Goal: Task Accomplishment & Management: Use online tool/utility

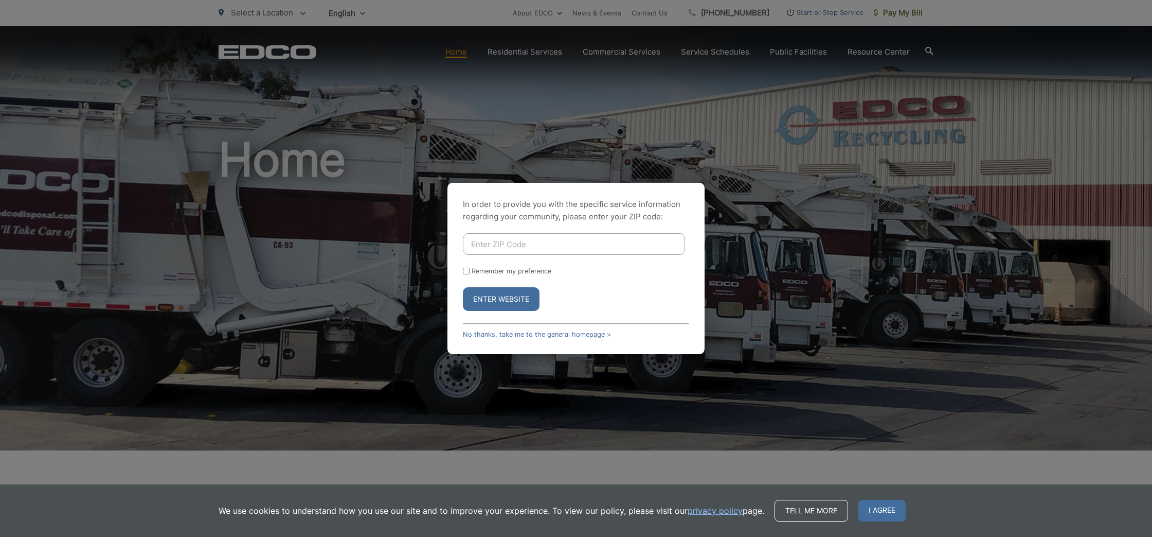
click at [483, 244] on input "Enter ZIP Code" at bounding box center [574, 244] width 222 height 22
type input "92019"
click at [484, 294] on button "Enter Website" at bounding box center [501, 299] width 77 height 24
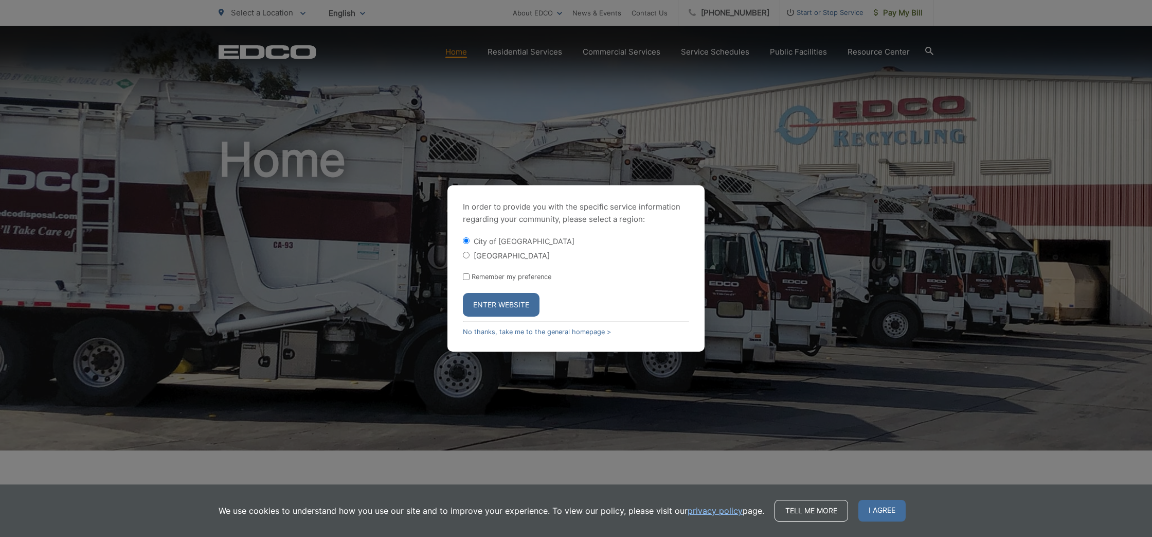
click at [465, 256] on input "[GEOGRAPHIC_DATA]" at bounding box center [466, 255] width 7 height 7
radio input "true"
click at [498, 301] on button "Enter Website" at bounding box center [501, 305] width 77 height 24
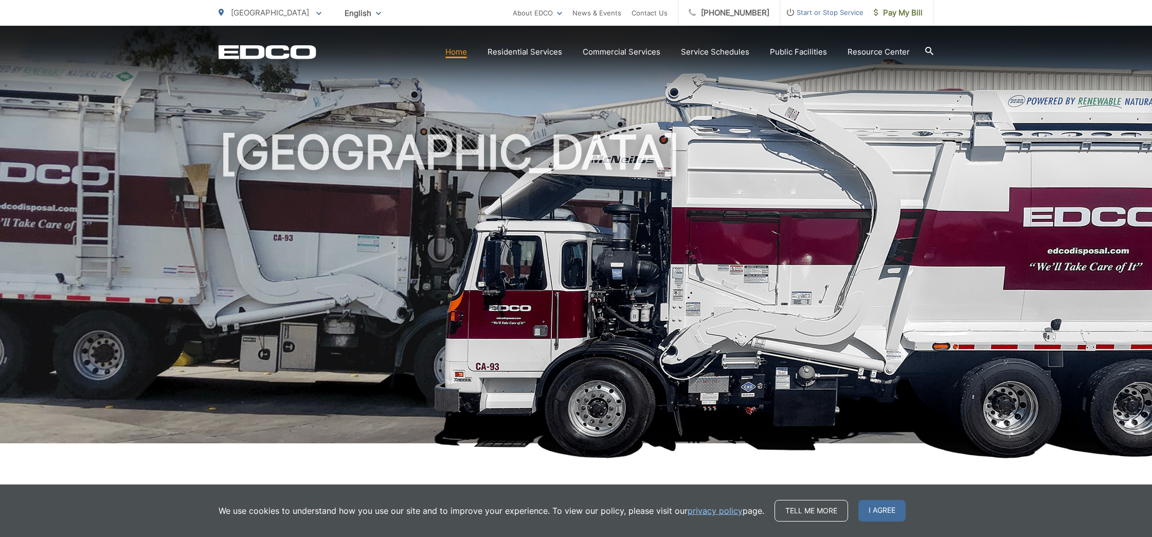
scroll to position [7, 0]
click at [316, 12] on icon at bounding box center [318, 14] width 5 height 4
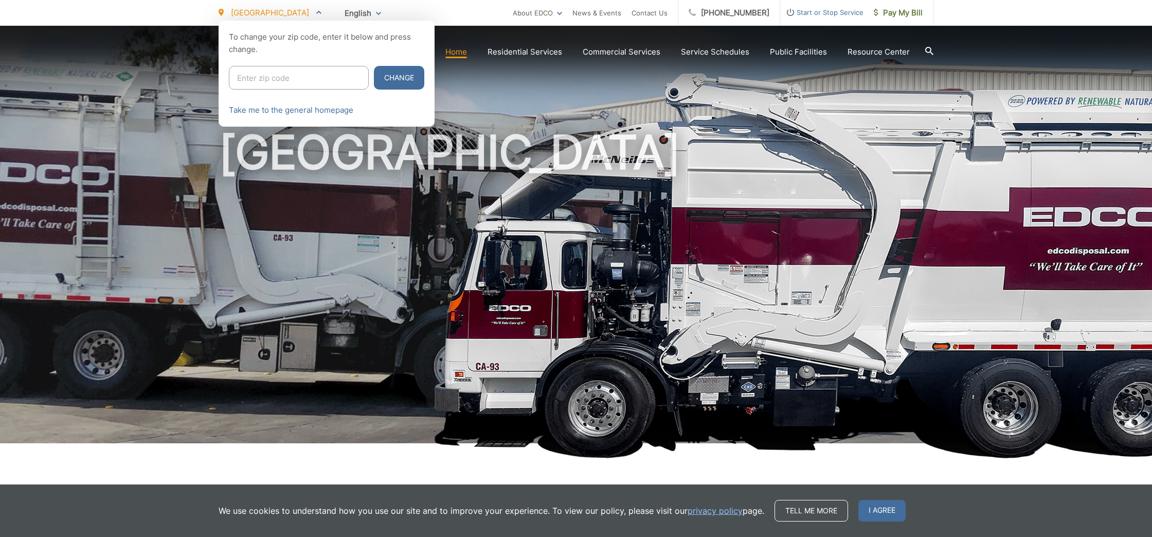
drag, startPoint x: 261, startPoint y: 77, endPoint x: 280, endPoint y: 77, distance: 19.0
click at [261, 77] on input "Enter zip code" at bounding box center [299, 78] width 140 height 24
type input "92019"
click at [308, 107] on link "Take me to the general homepage" at bounding box center [291, 110] width 124 height 12
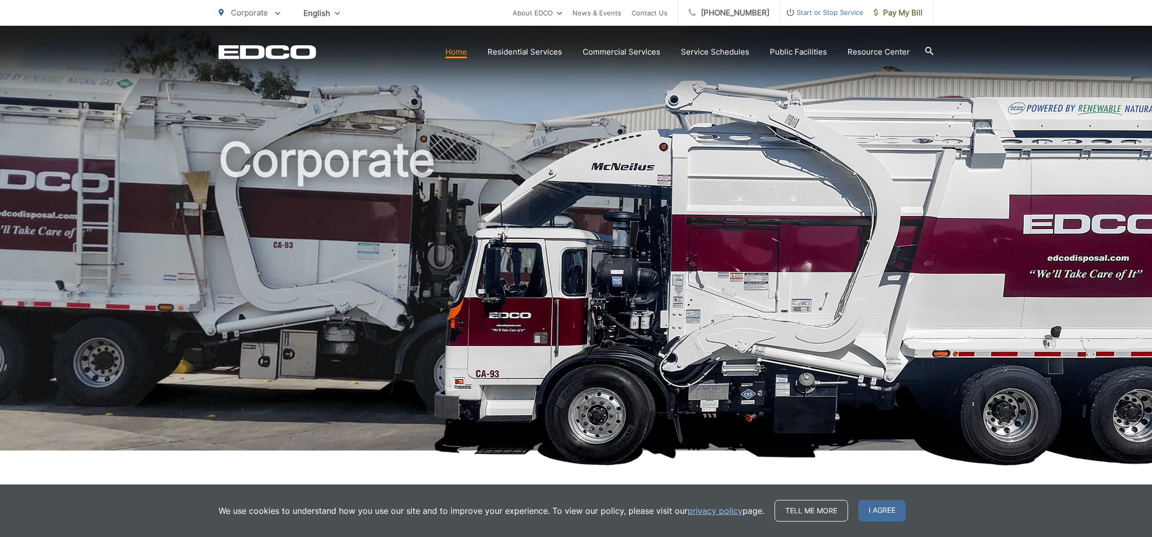
click at [455, 52] on link "Home" at bounding box center [456, 52] width 22 height 12
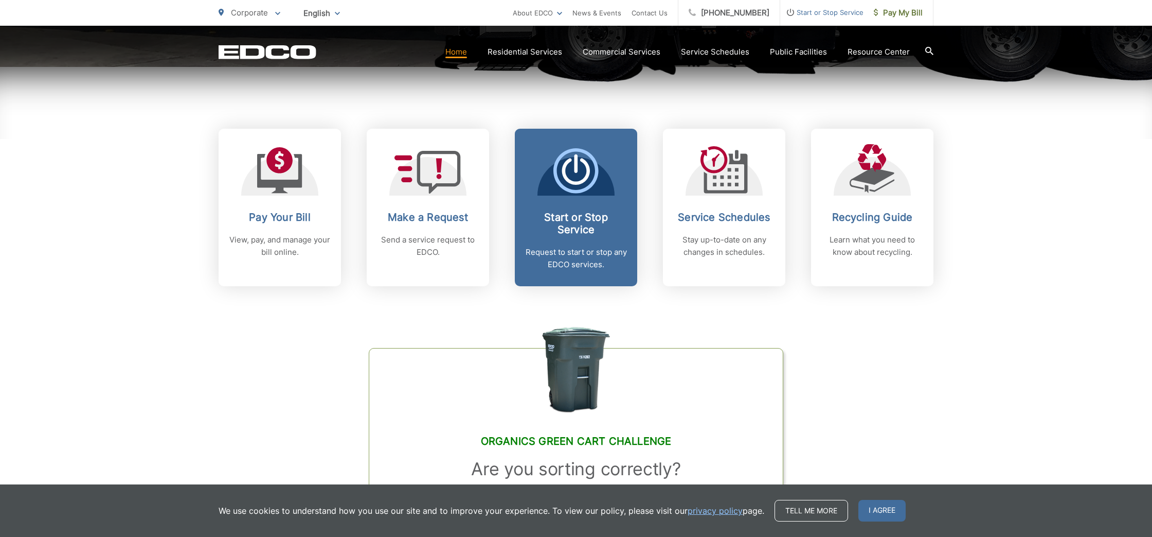
scroll to position [385, 0]
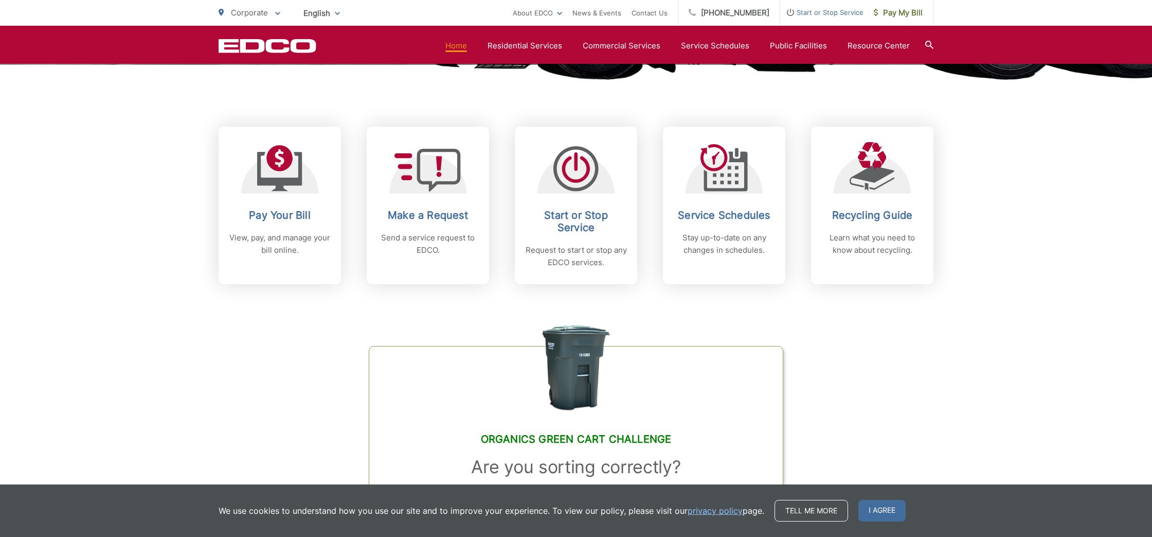
click at [367, 273] on link "Make a Request Send a service request to EDCO." at bounding box center [428, 205] width 122 height 157
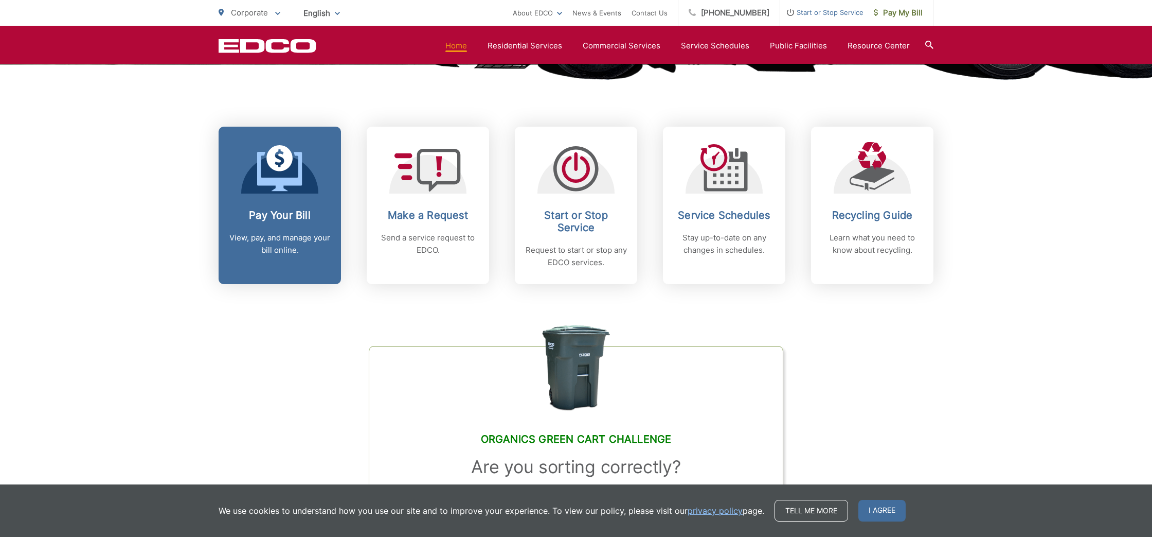
click at [280, 222] on div "Pay Your Bill View, pay, and manage your bill online." at bounding box center [280, 232] width 102 height 47
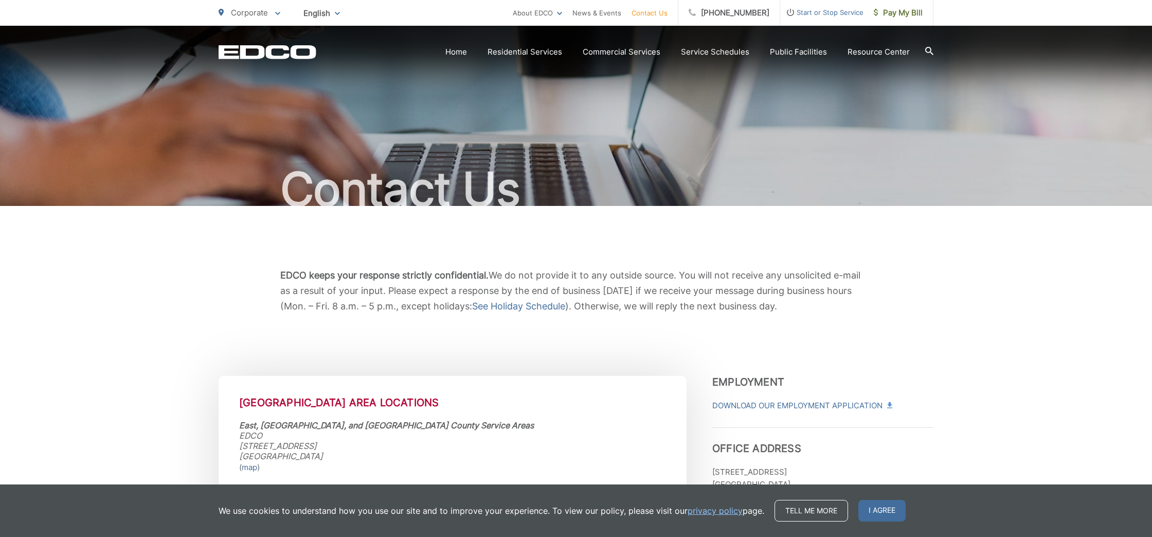
scroll to position [0, 1]
click at [266, 248] on div "EDCO keeps your response strictly confidential. We do not provide it to any out…" at bounding box center [576, 291] width 715 height 170
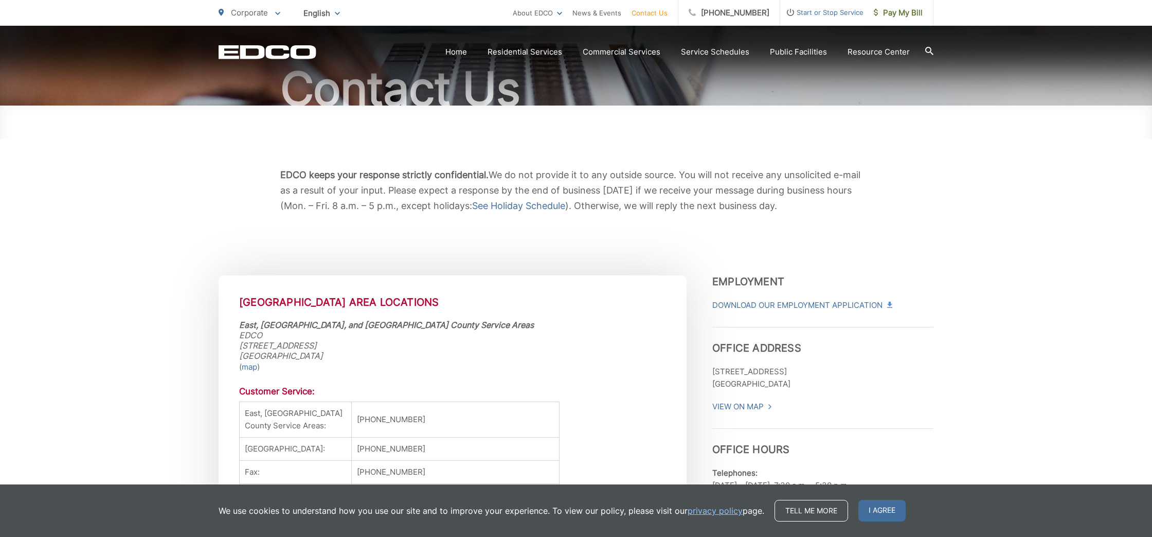
scroll to position [99, 0]
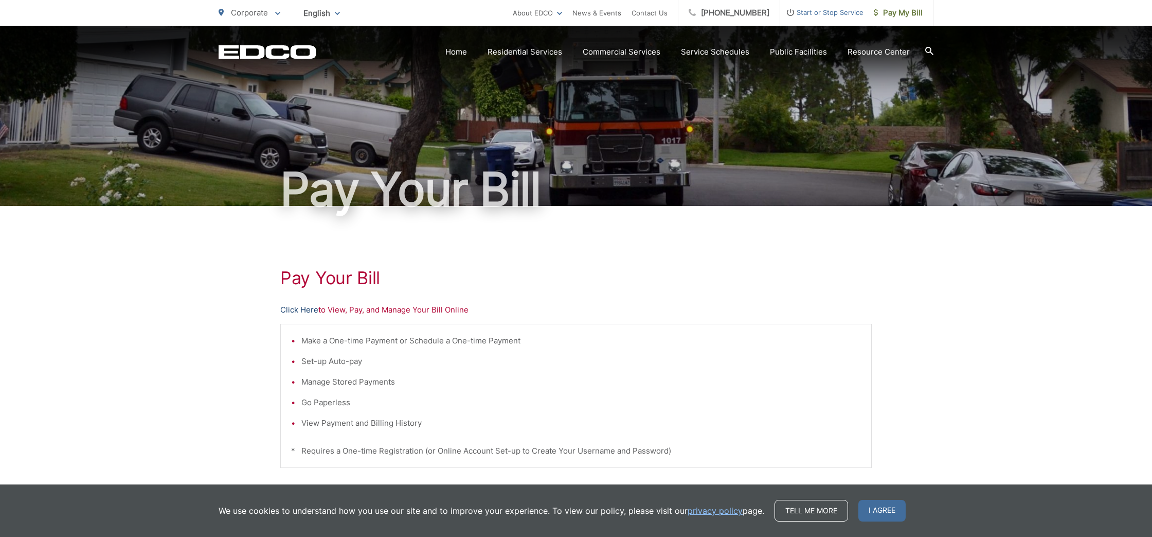
click at [300, 312] on link "Click Here" at bounding box center [299, 310] width 38 height 12
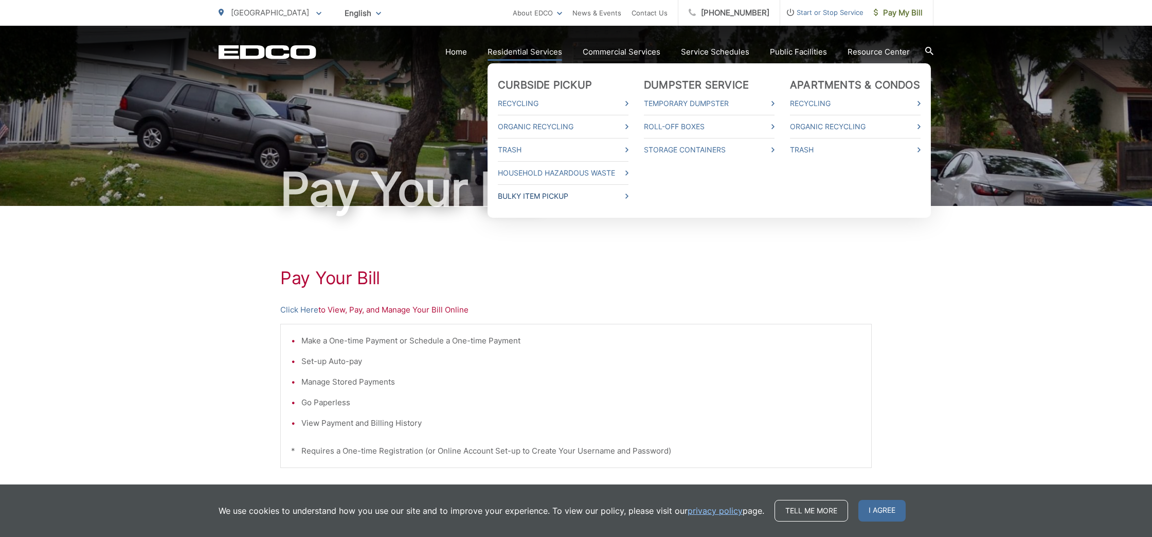
click at [563, 198] on link "Bulky Item Pickup" at bounding box center [563, 196] width 131 height 12
